Goal: Task Accomplishment & Management: Use online tool/utility

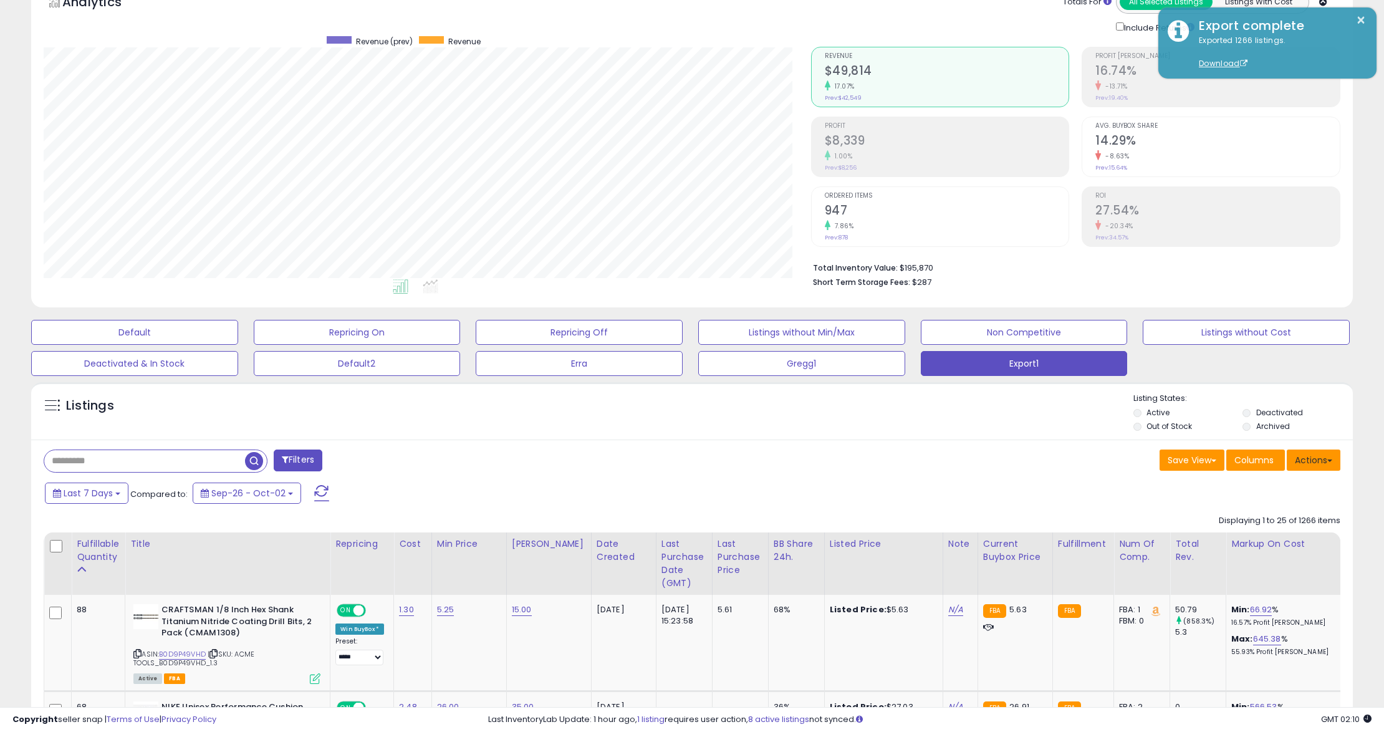
click at [1315, 462] on button "Actions" at bounding box center [1314, 459] width 54 height 21
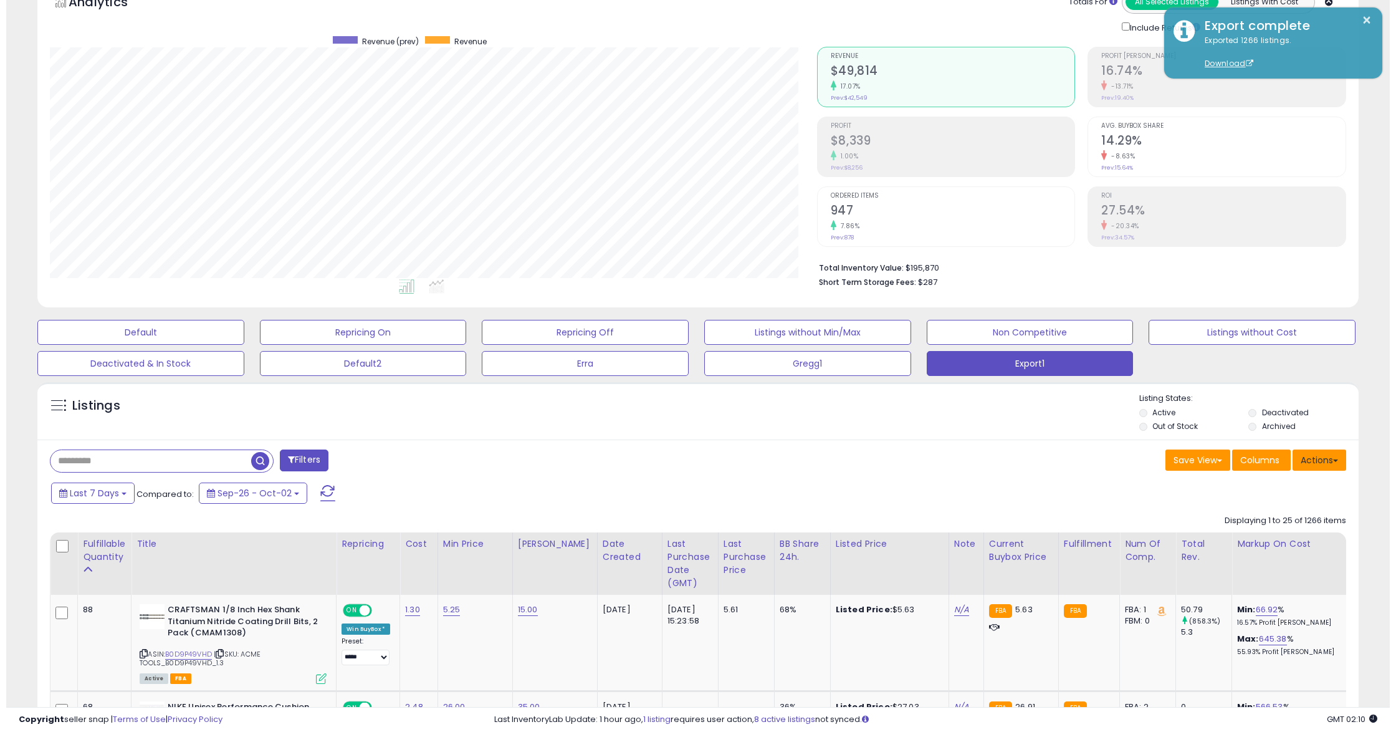
scroll to position [255, 767]
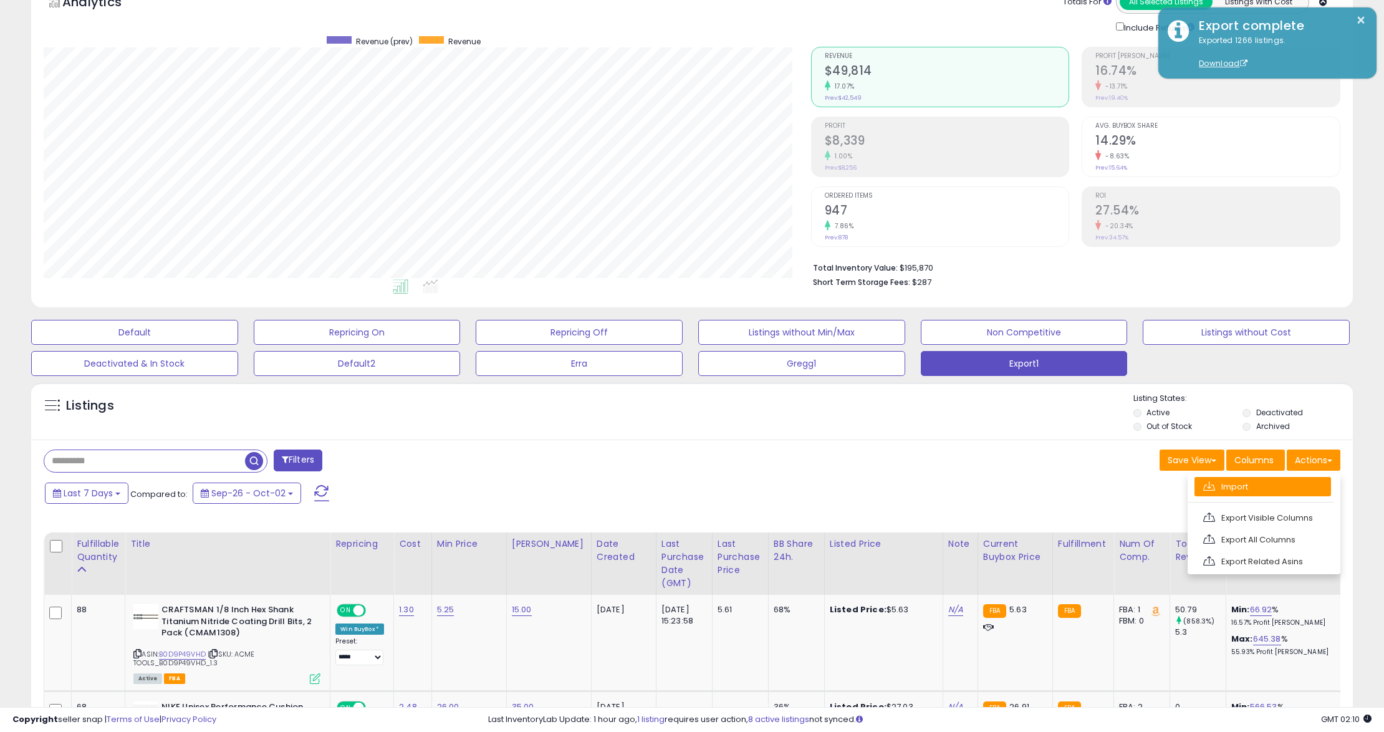
click at [1282, 485] on link "Import" at bounding box center [1262, 486] width 137 height 19
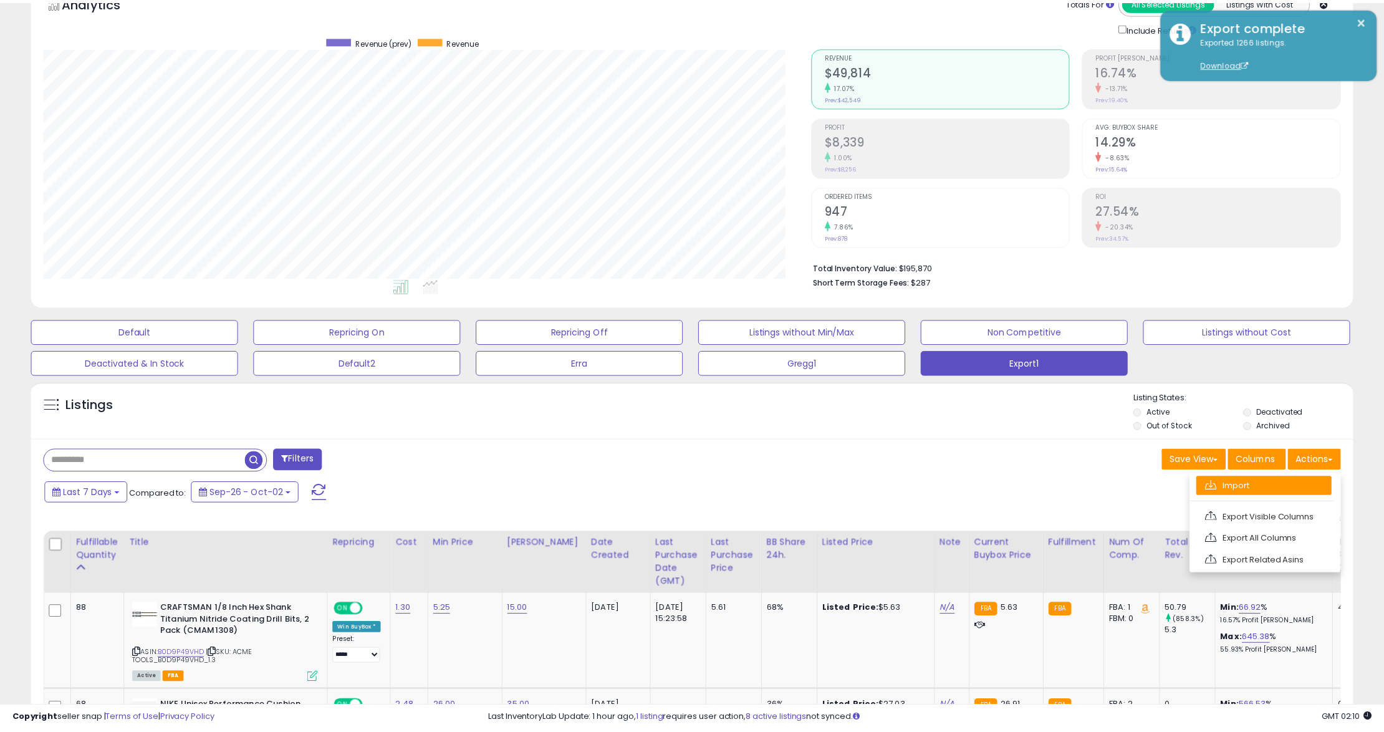
scroll to position [255, 774]
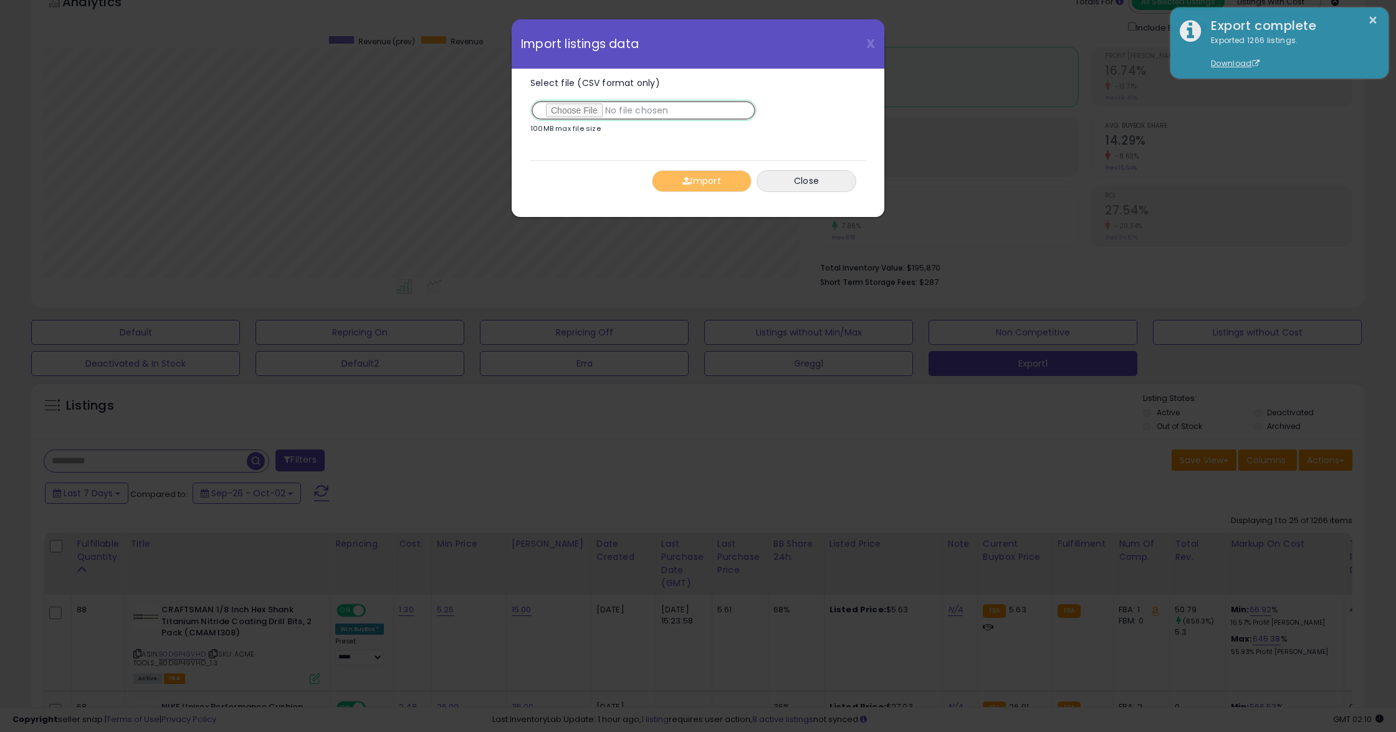
click at [563, 113] on input "Select file (CSV format only)" at bounding box center [643, 110] width 226 height 21
type input "**********"
click at [704, 178] on button "Import" at bounding box center [702, 181] width 100 height 22
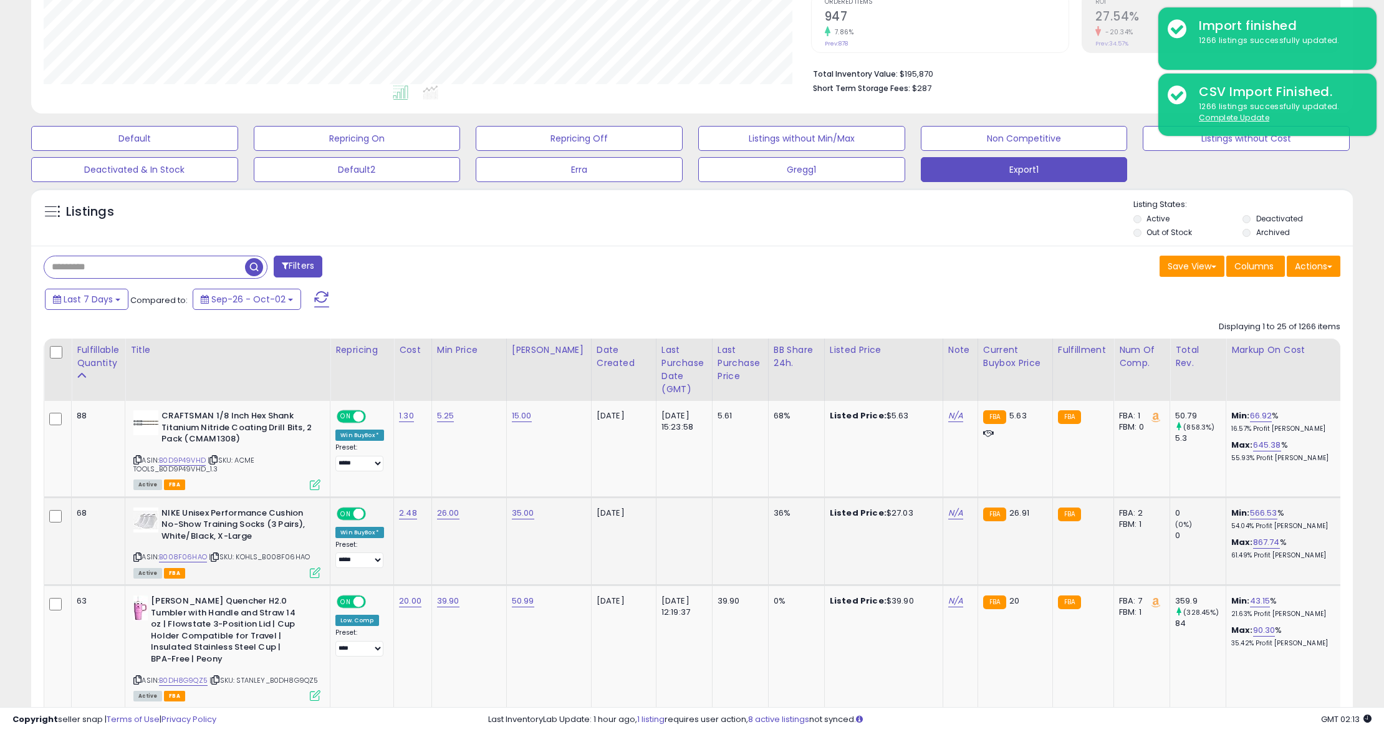
scroll to position [332, 0]
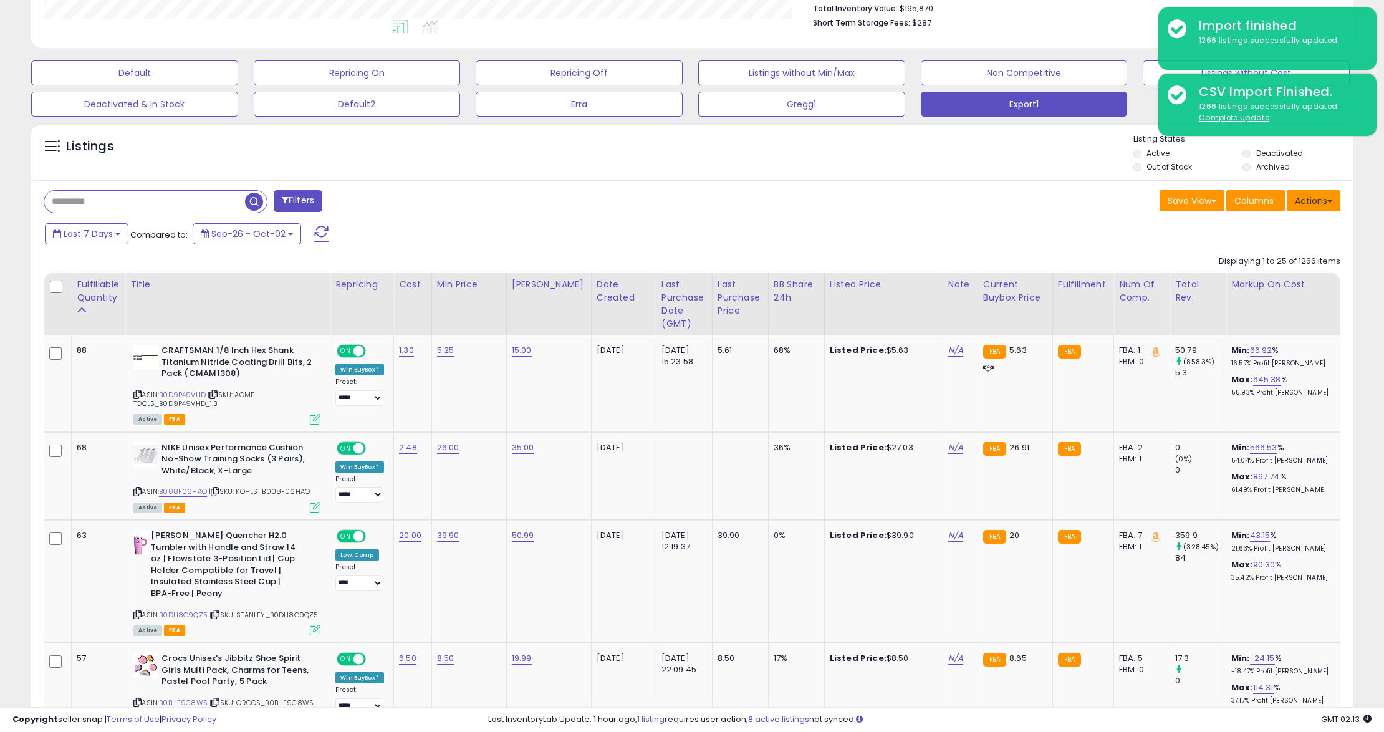
click at [1319, 204] on button "Actions" at bounding box center [1314, 200] width 54 height 21
click at [1278, 257] on link "Export Visible Columns" at bounding box center [1262, 258] width 137 height 19
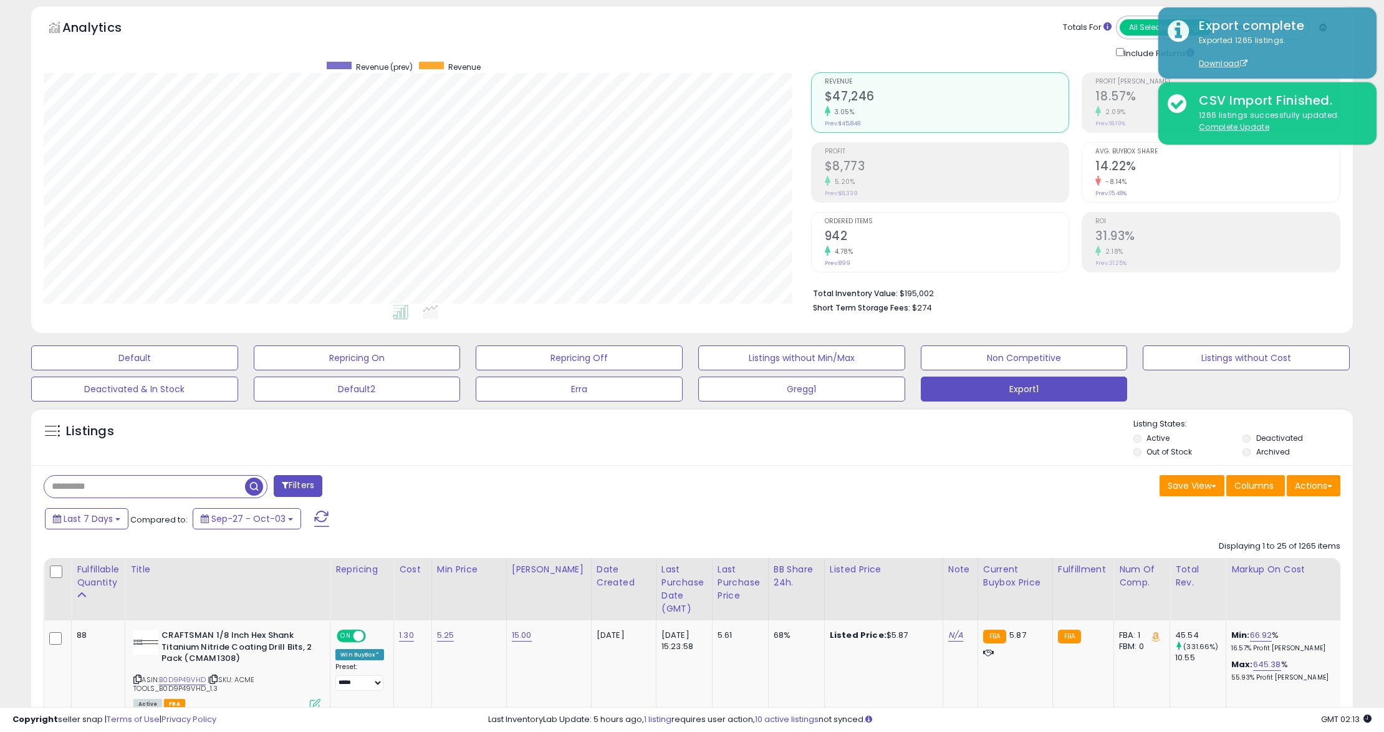
scroll to position [255, 767]
